Goal: Communication & Community: Share content

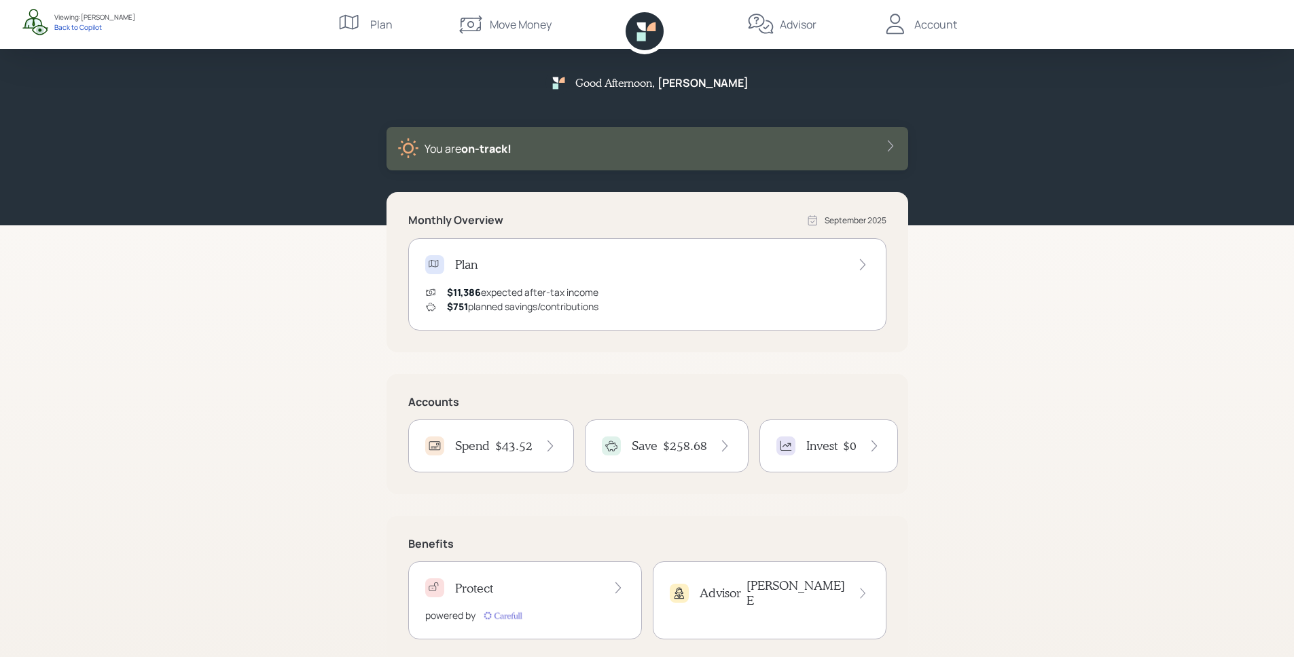
click at [937, 24] on div "Account" at bounding box center [935, 24] width 43 height 16
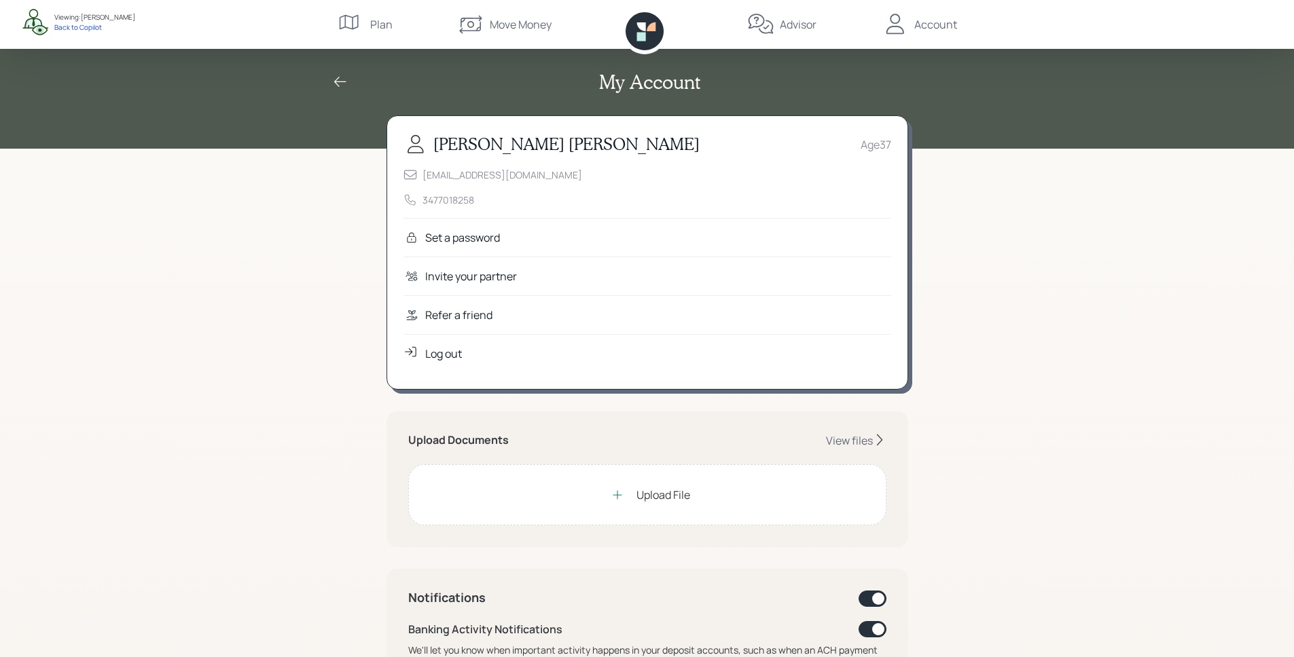
click at [471, 314] on div "Refer a friend" at bounding box center [458, 315] width 67 height 16
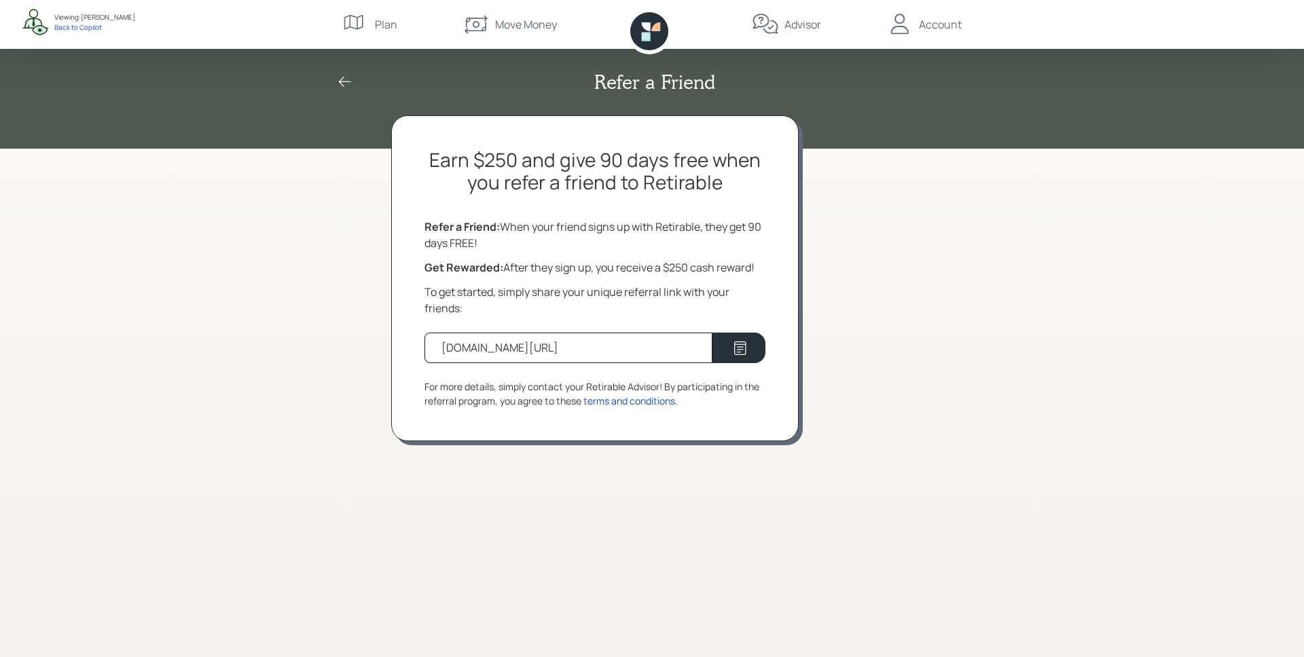
click at [1022, 201] on div "Refer a Friend Earn $250 and give 90 days free when you refer a friend to Retir…" at bounding box center [652, 328] width 1304 height 657
